Goal: Task Accomplishment & Management: Complete application form

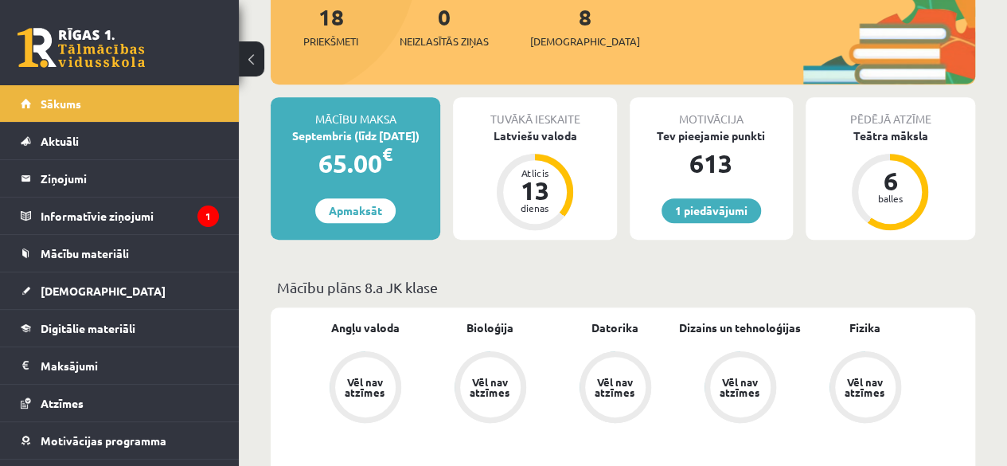
scroll to position [271, 0]
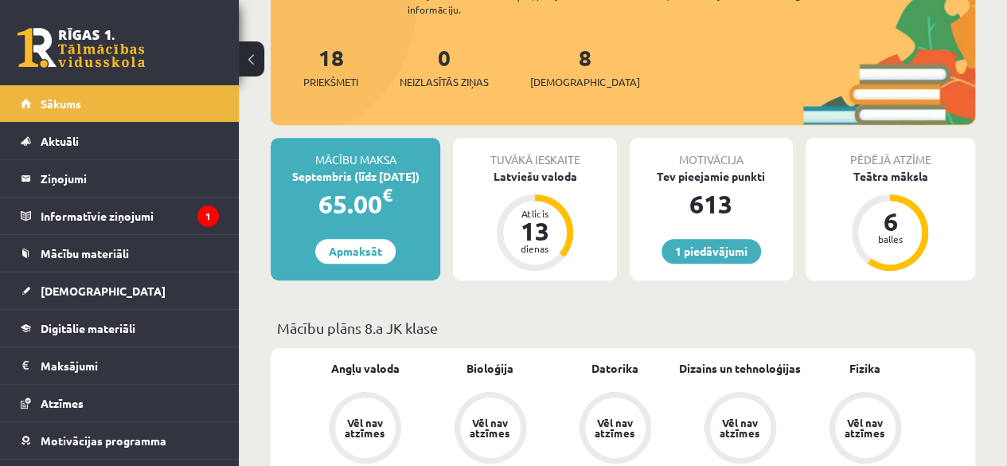
click at [561, 71] on div "8 Ieskaites" at bounding box center [585, 65] width 110 height 49
click at [567, 79] on span "[DEMOGRAPHIC_DATA]" at bounding box center [585, 82] width 110 height 16
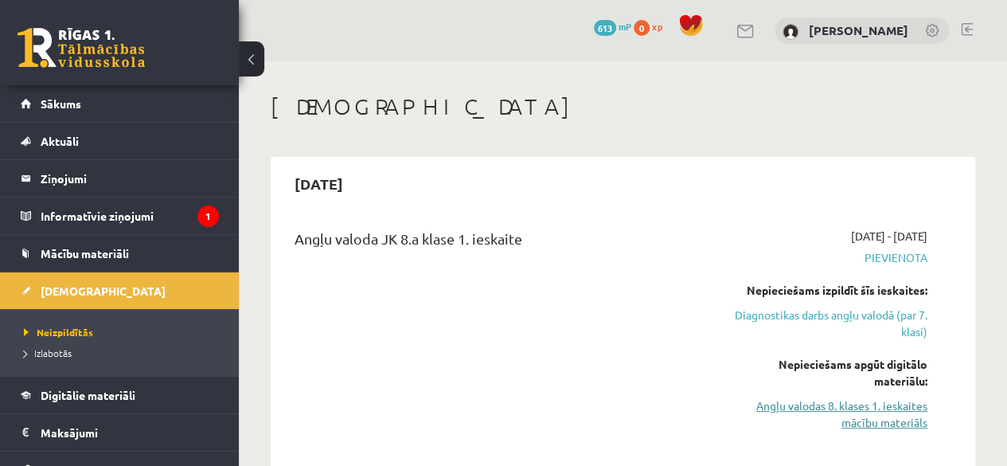
click at [869, 412] on link "Angļu valodas 8. klases 1. ieskaites mācību materiāls" at bounding box center [829, 413] width 195 height 33
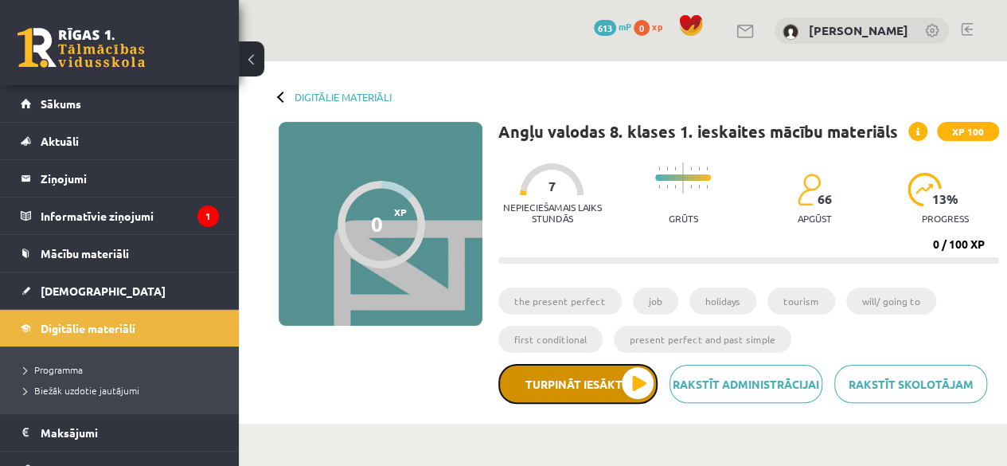
click at [634, 393] on button "Turpināt iesākto" at bounding box center [577, 384] width 159 height 40
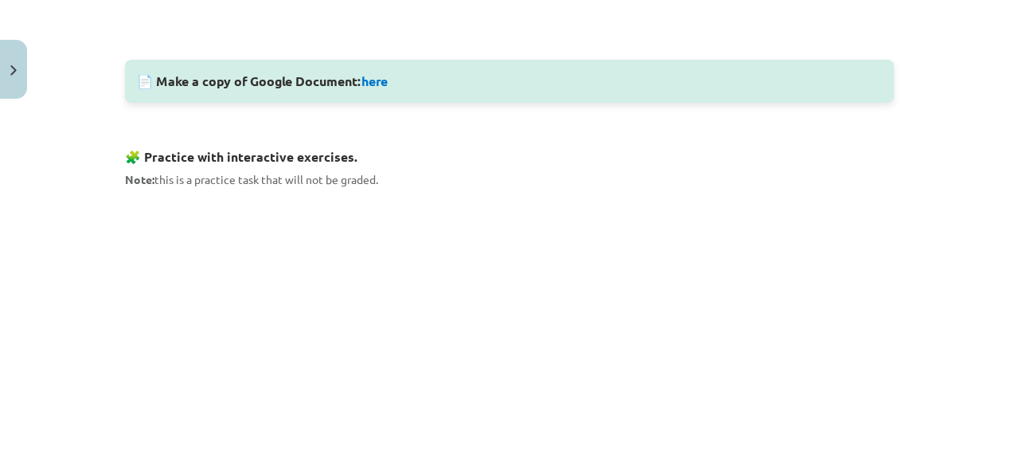
scroll to position [732, 0]
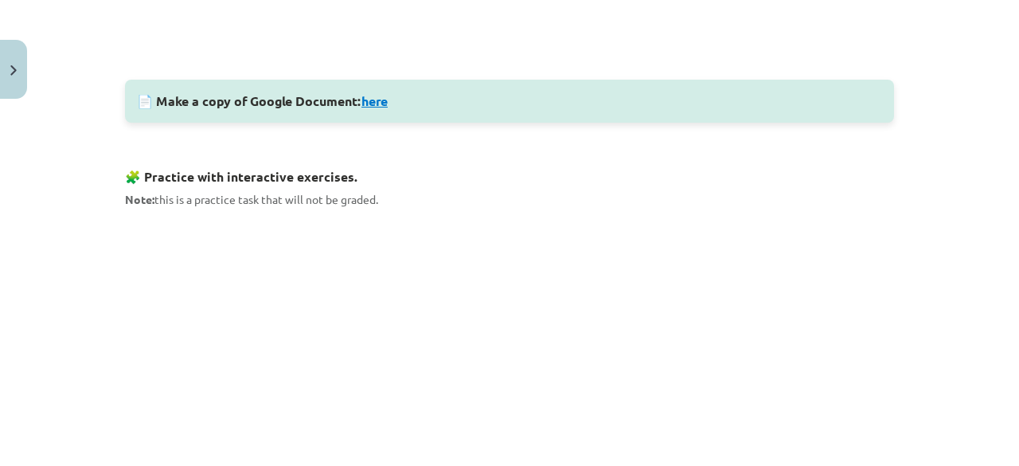
click at [372, 96] on link "here" at bounding box center [374, 100] width 26 height 17
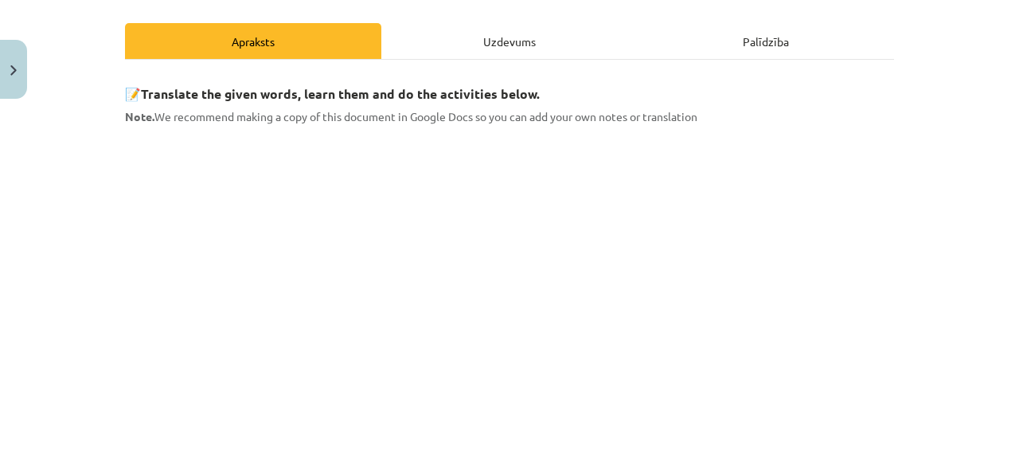
scroll to position [0, 0]
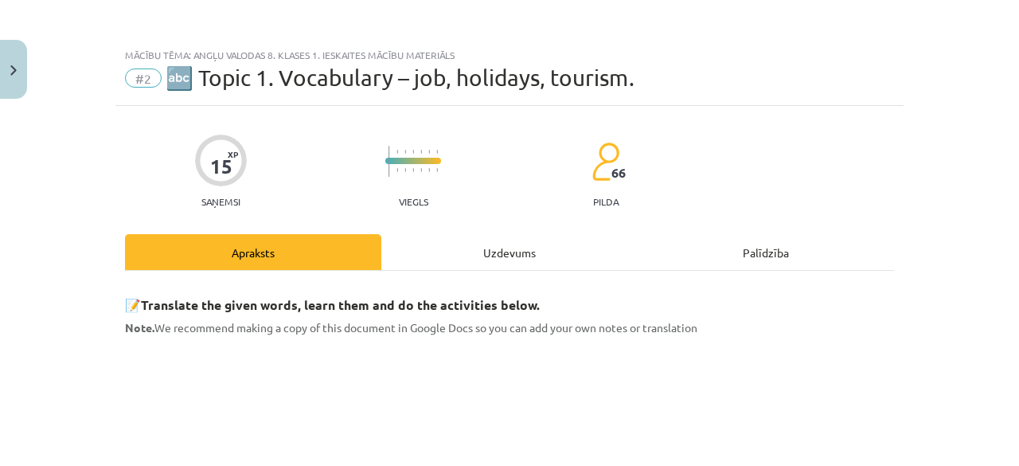
click at [903, 104] on div "Mācību tēma: Angļu valodas 8. klases 1. ieskaites mācību materiāls #2 🔤 Topic 1…" at bounding box center [509, 233] width 1019 height 466
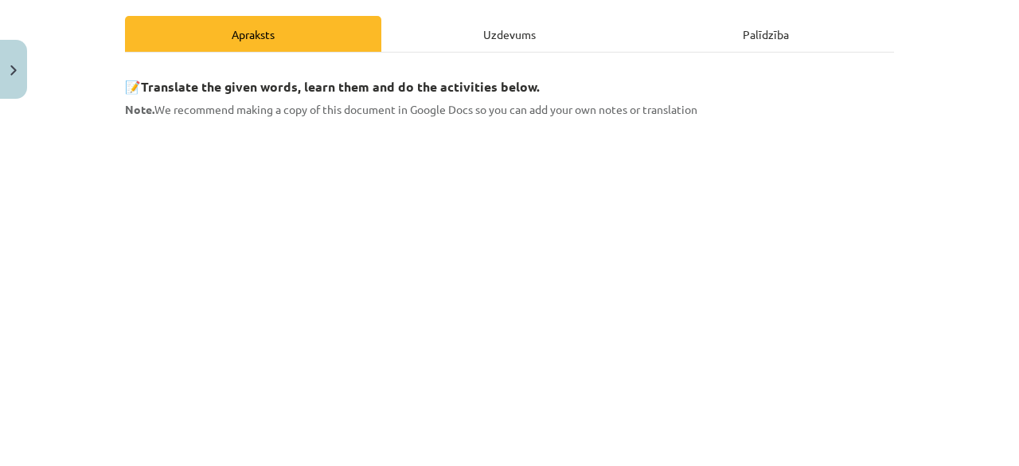
scroll to position [240, 0]
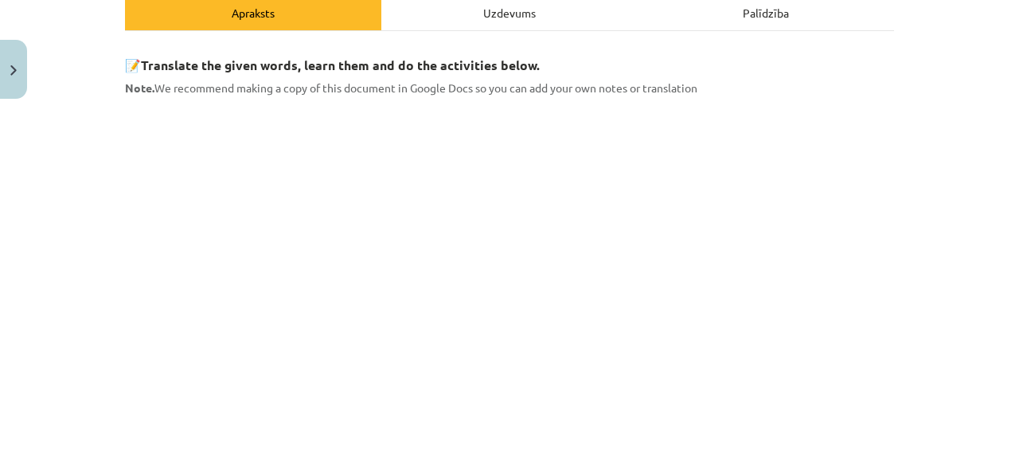
click at [936, 198] on div "Mācību tēma: Angļu valodas 8. klases 1. ieskaites mācību materiāls #2 🔤 Topic 1…" at bounding box center [509, 233] width 1019 height 466
drag, startPoint x: 973, startPoint y: 150, endPoint x: 879, endPoint y: 222, distance: 118.1
click at [953, 167] on div "Mācību tēma: Angļu valodas 8. klases 1. ieskaites mācību materiāls #2 🔤 Topic 1…" at bounding box center [509, 233] width 1019 height 466
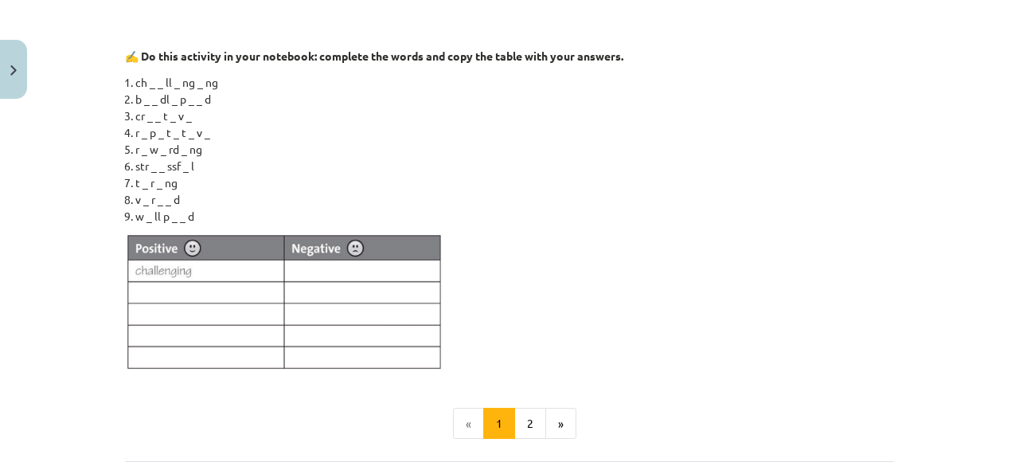
scroll to position [1438, 0]
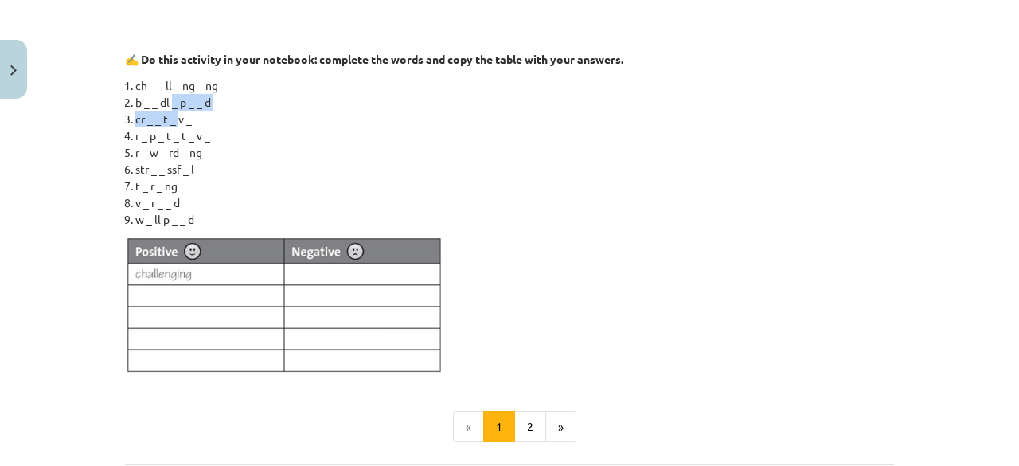
click at [169, 105] on ol "ch _ _ ll _ ng _ ng b _ _ dl _ p _ _ d cr _ _ t _ v _ r _ p _ t _ t _ v _ r _ w…" at bounding box center [509, 152] width 769 height 150
click at [204, 271] on img at bounding box center [284, 305] width 318 height 139
click at [534, 127] on li "r _ p _ t _ t _ v _" at bounding box center [514, 135] width 759 height 17
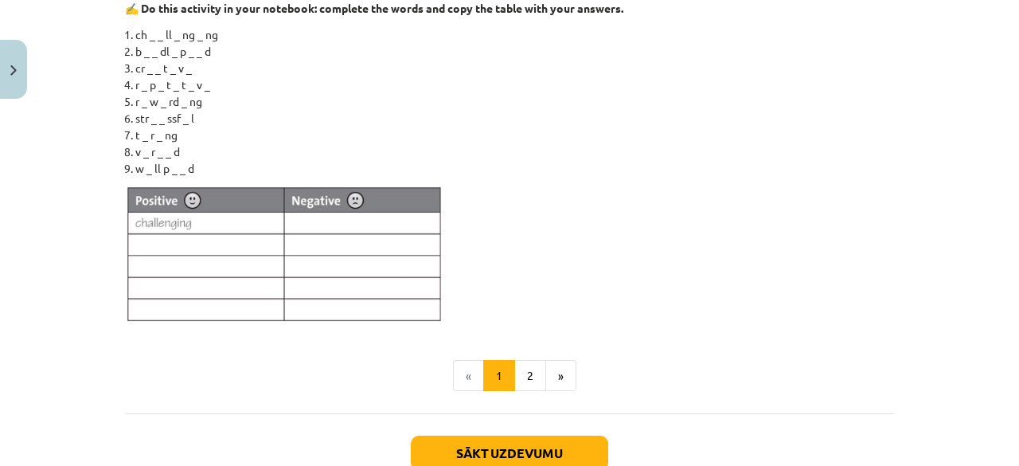
scroll to position [1170, 0]
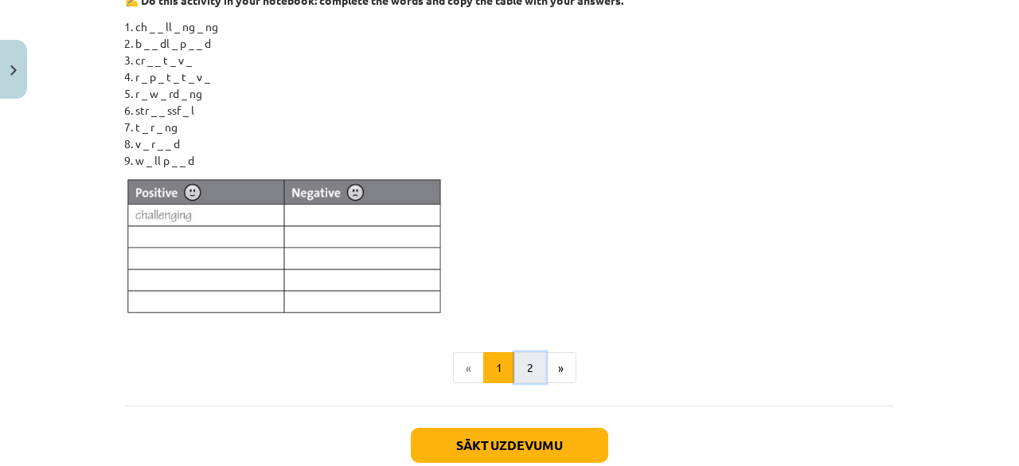
click at [522, 375] on button "2" at bounding box center [530, 368] width 32 height 32
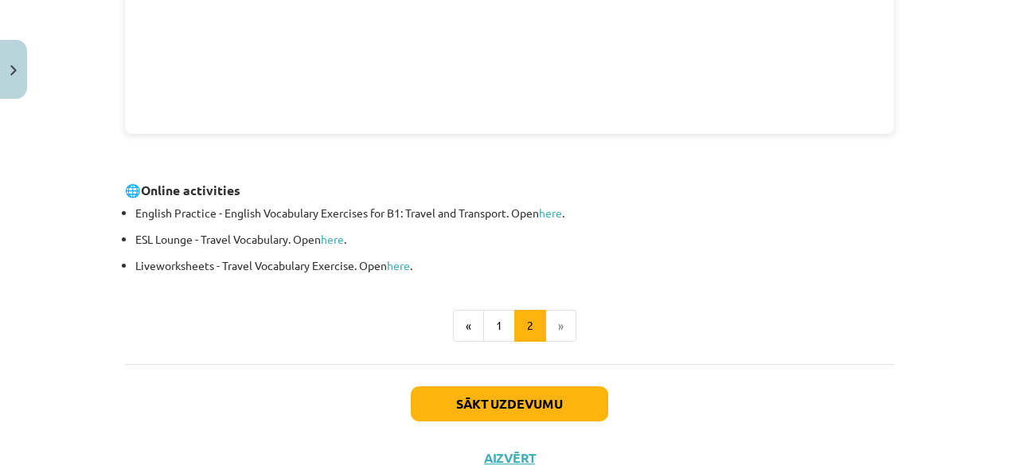
scroll to position [629, 0]
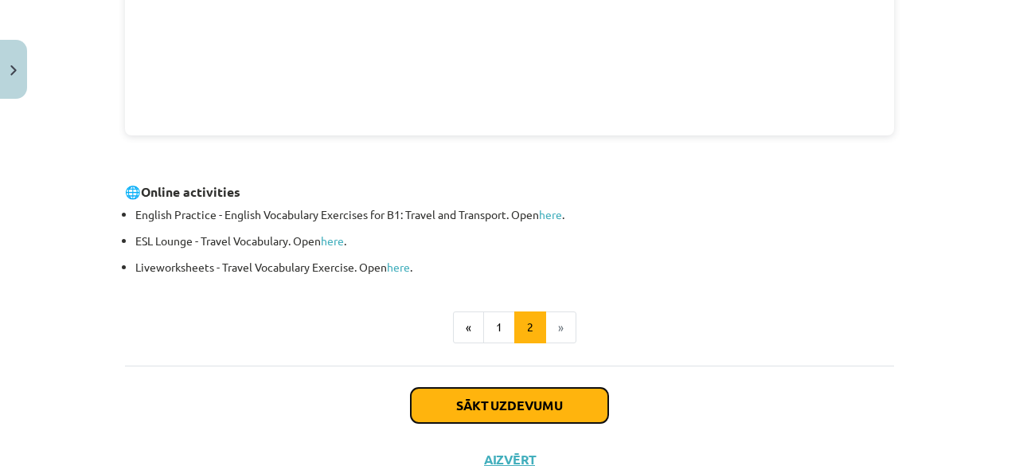
click at [507, 402] on button "Sākt uzdevumu" at bounding box center [509, 405] width 197 height 35
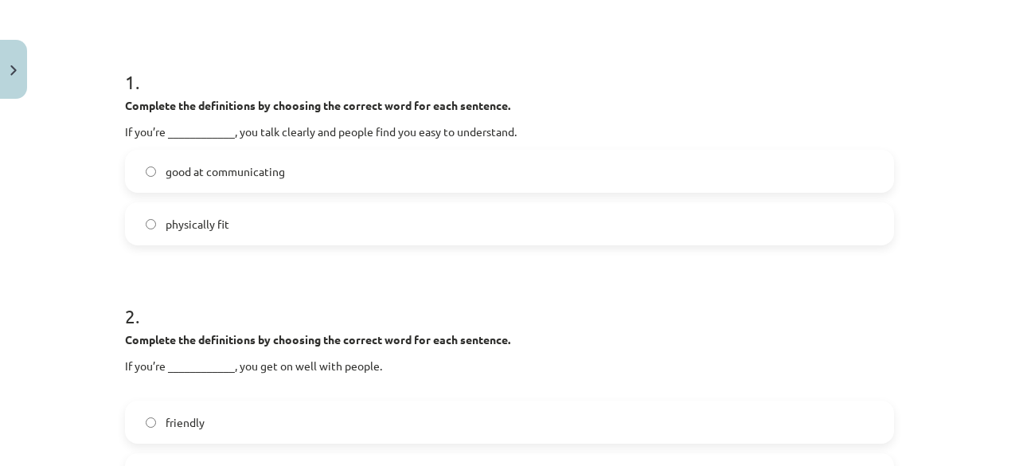
scroll to position [271, 0]
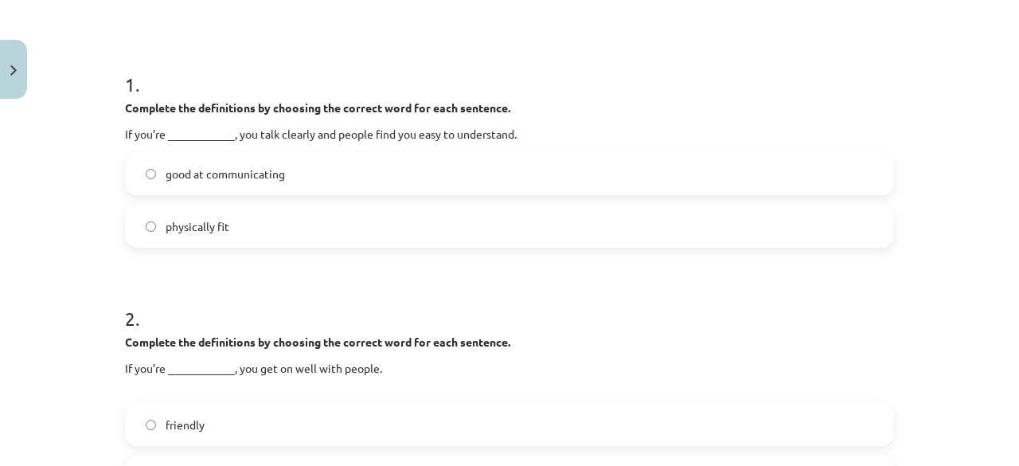
click at [458, 164] on label "good at communicating" at bounding box center [510, 174] width 766 height 40
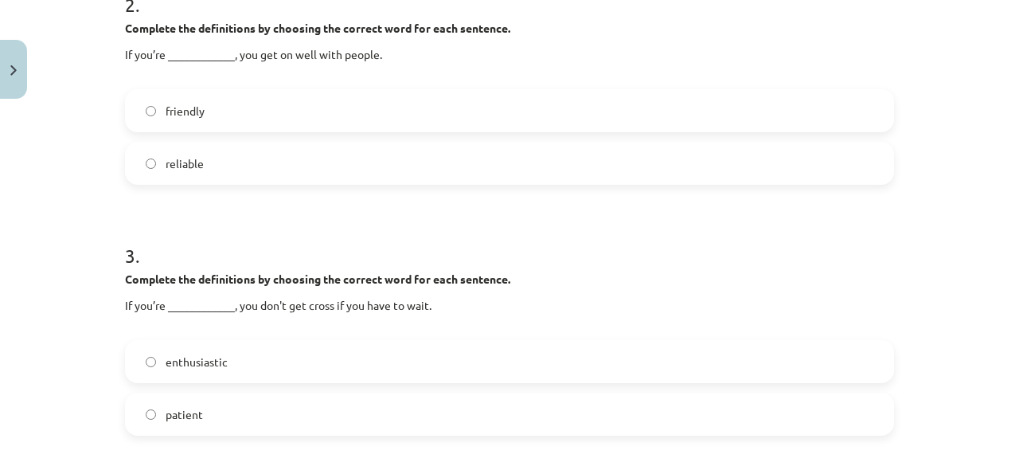
scroll to position [575, 0]
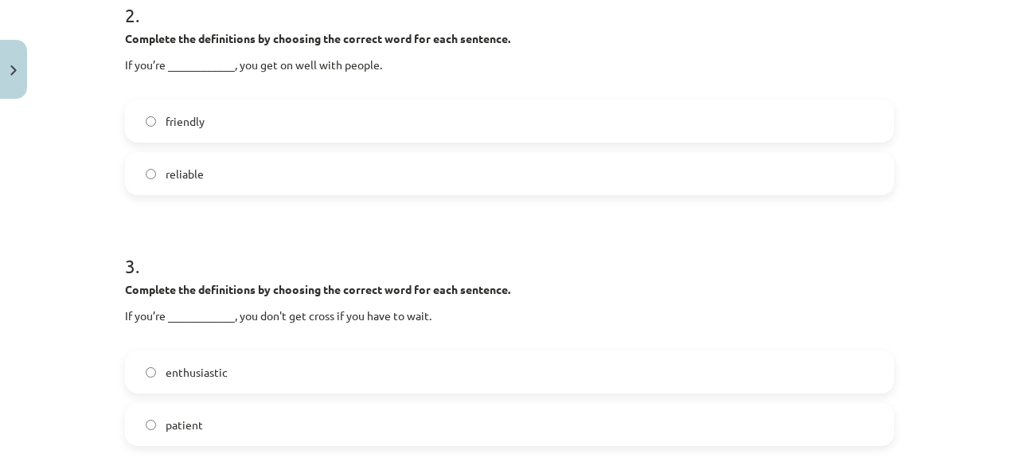
click at [248, 123] on label "friendly" at bounding box center [510, 121] width 766 height 40
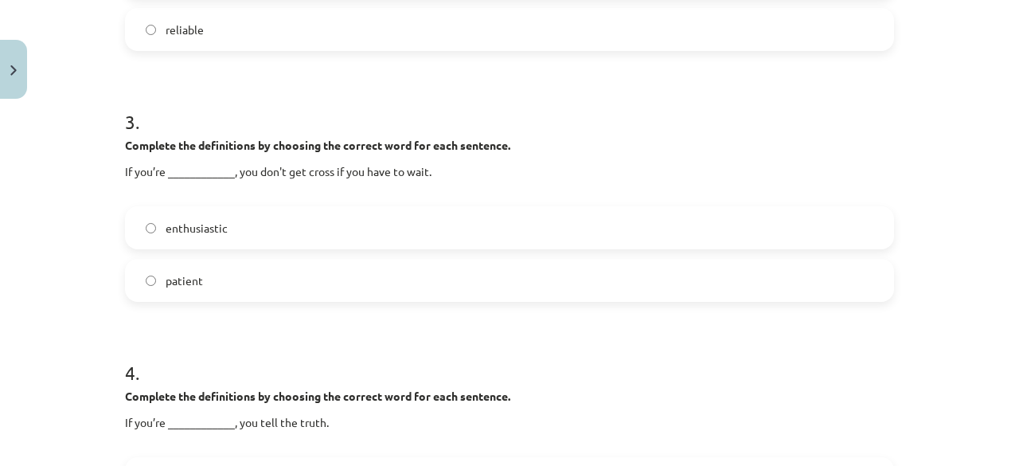
scroll to position [724, 0]
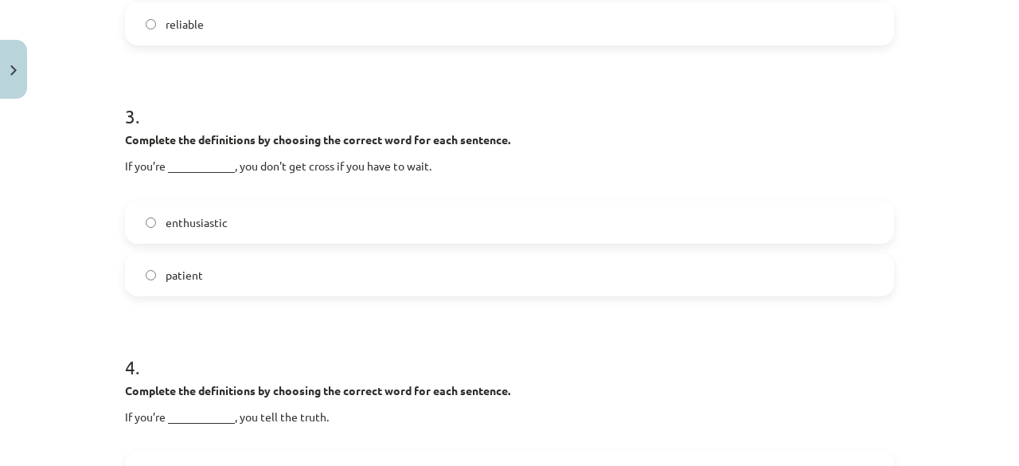
click at [353, 259] on label "patient" at bounding box center [510, 275] width 766 height 40
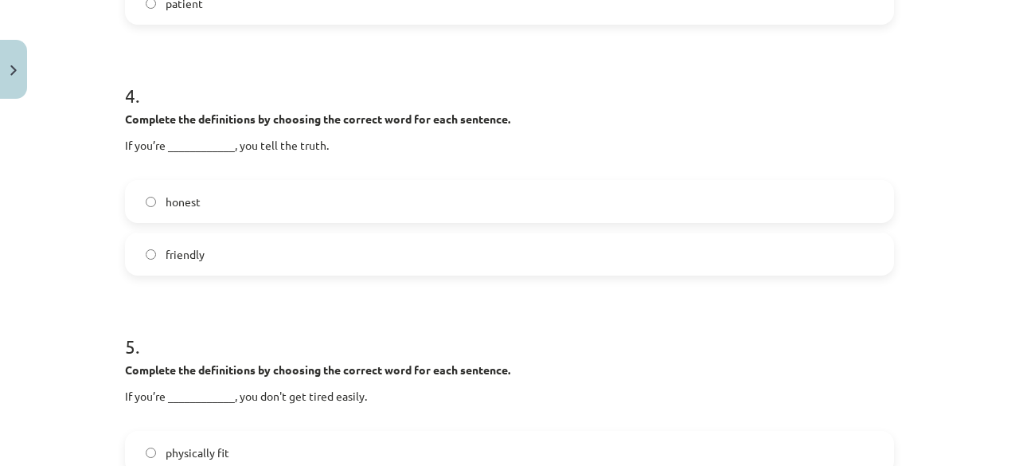
scroll to position [979, 0]
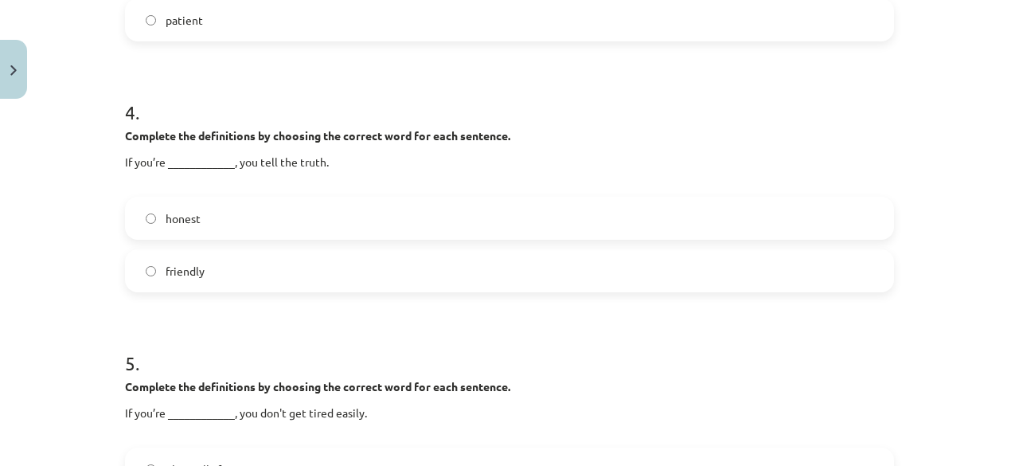
click at [417, 224] on label "honest" at bounding box center [510, 218] width 766 height 40
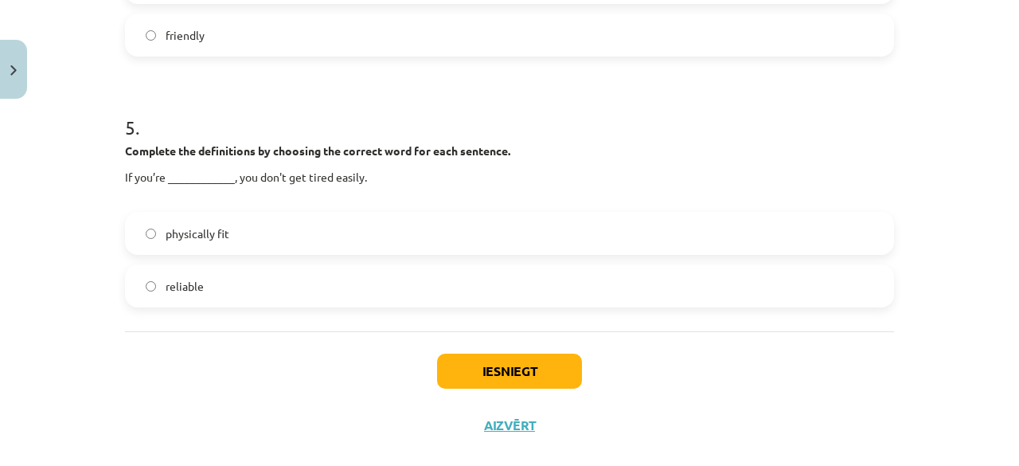
scroll to position [1216, 0]
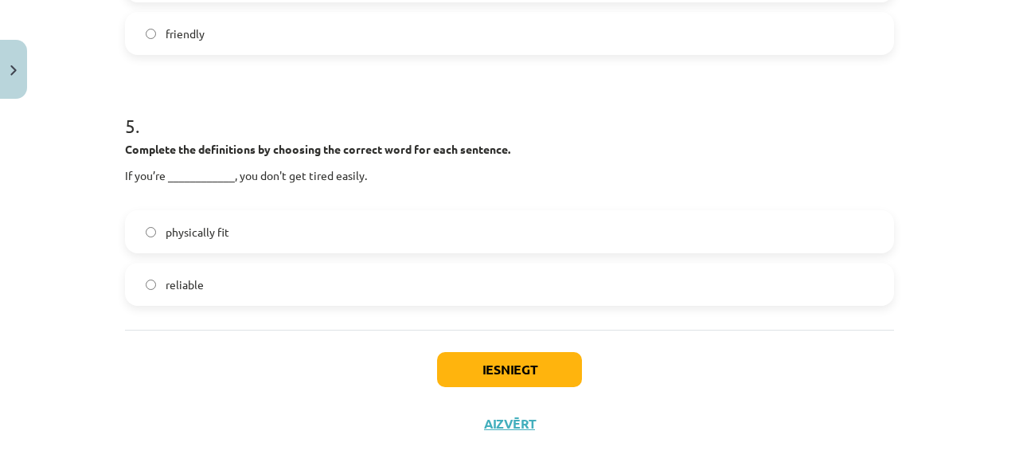
click at [314, 292] on label "reliable" at bounding box center [510, 284] width 766 height 40
click at [223, 240] on label "physically fit" at bounding box center [510, 232] width 766 height 40
click at [502, 365] on button "Iesniegt" at bounding box center [509, 369] width 145 height 35
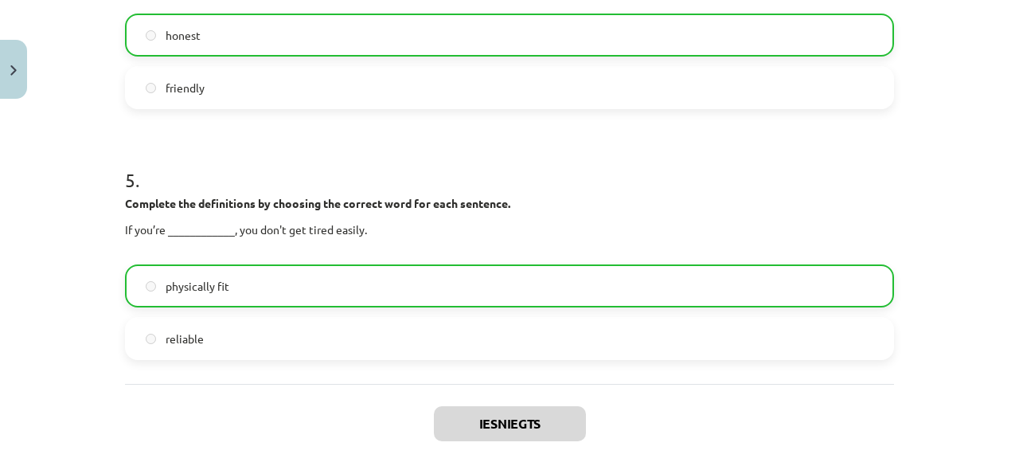
scroll to position [1209, 0]
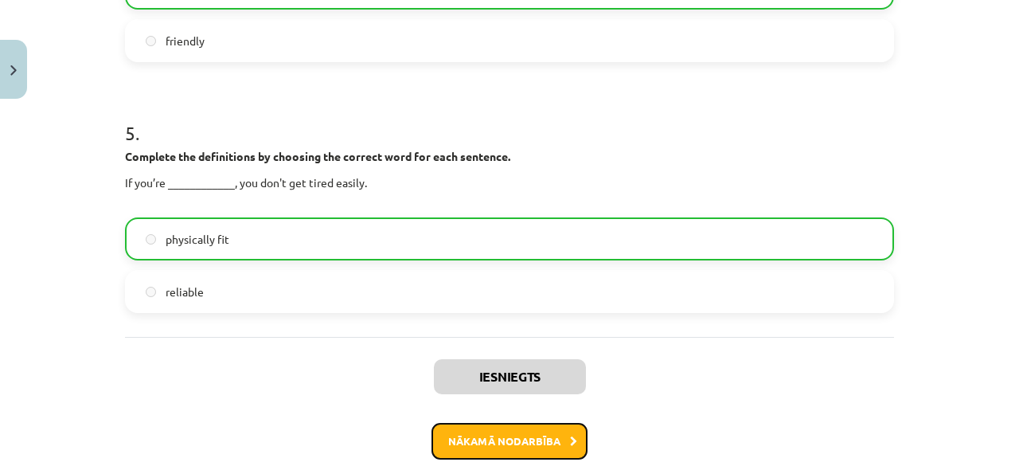
click at [495, 431] on button "Nākamā nodarbība" at bounding box center [509, 441] width 156 height 37
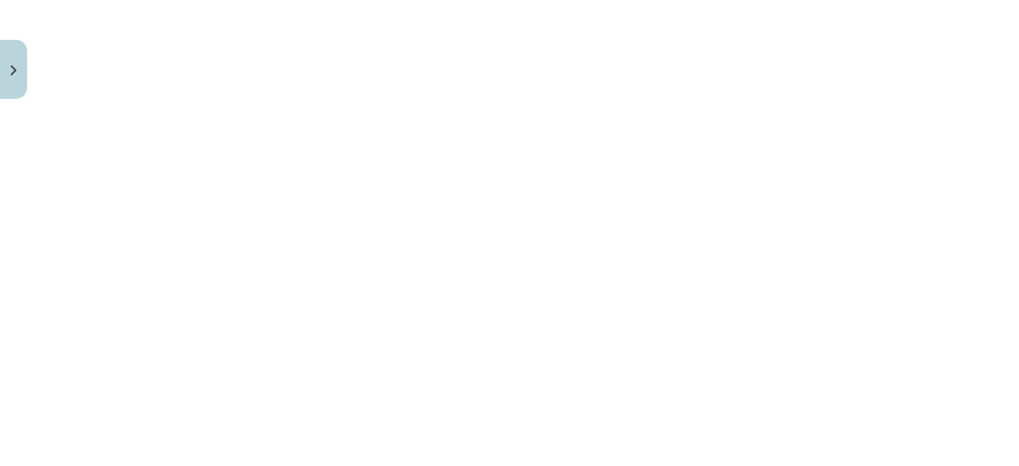
scroll to position [1772, 0]
